Goal: Information Seeking & Learning: Compare options

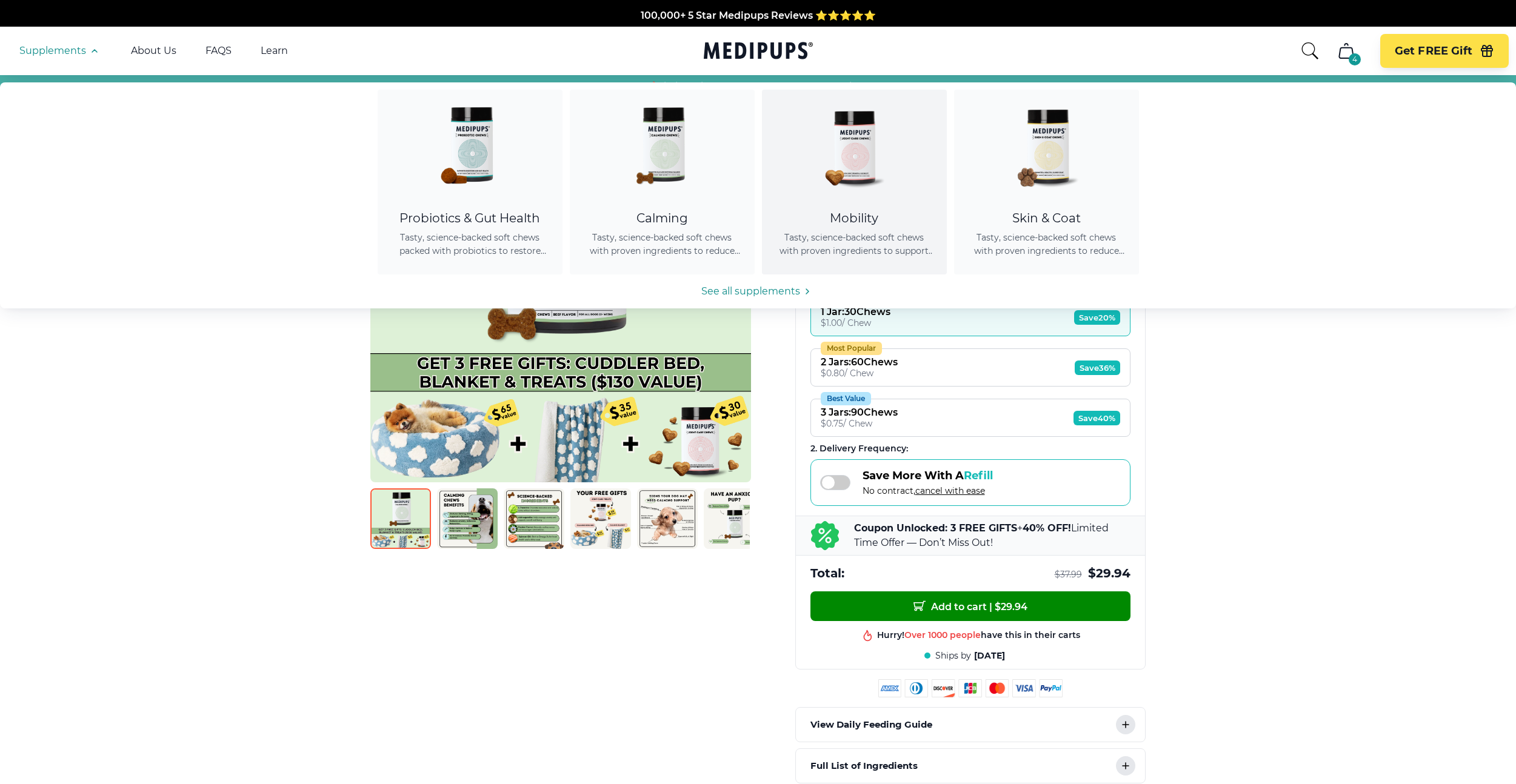
click at [826, 163] on img at bounding box center [854, 144] width 109 height 109
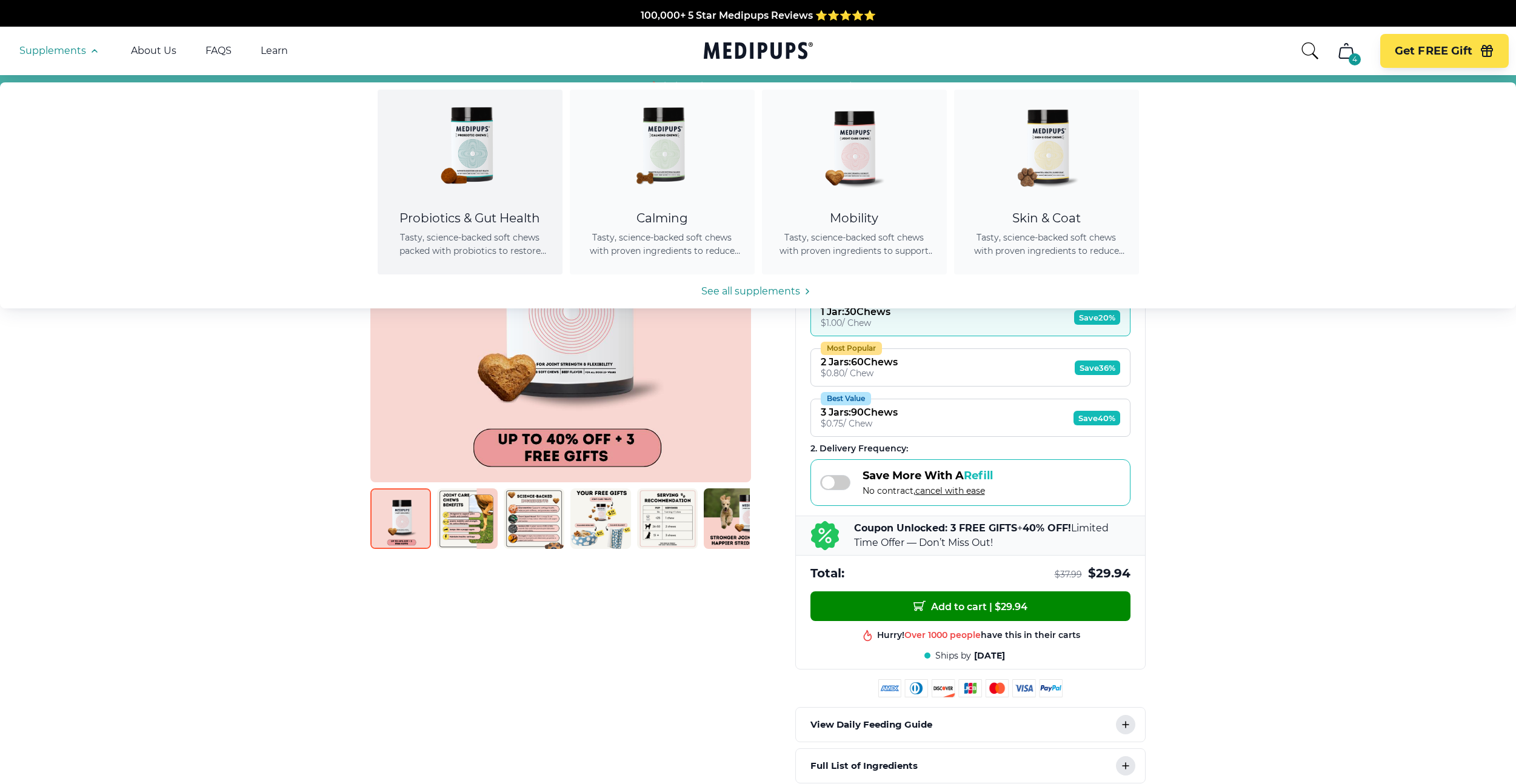
click at [505, 182] on img at bounding box center [469, 144] width 109 height 109
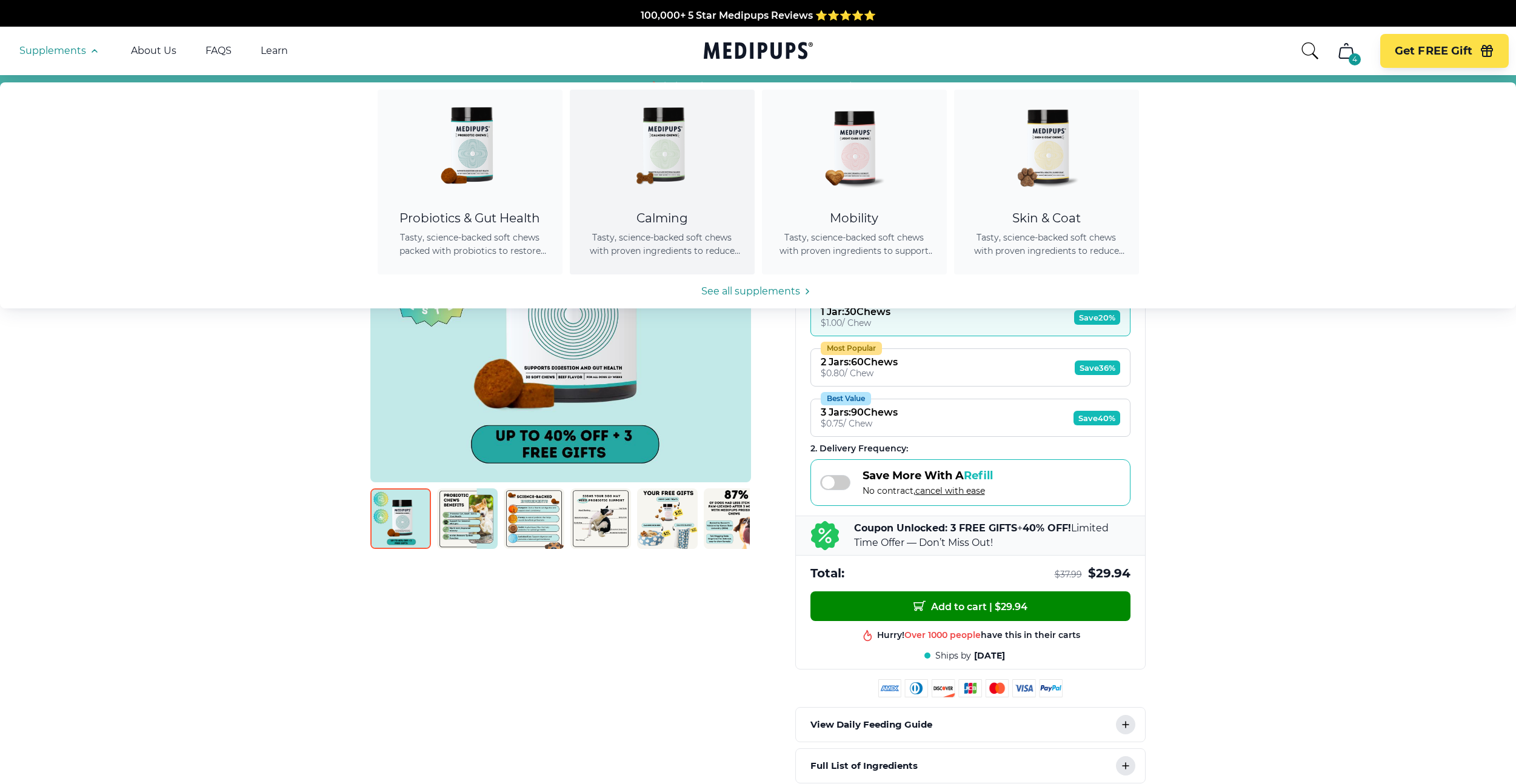
click at [633, 163] on img at bounding box center [662, 144] width 109 height 109
